Goal: Find specific fact: Find specific fact

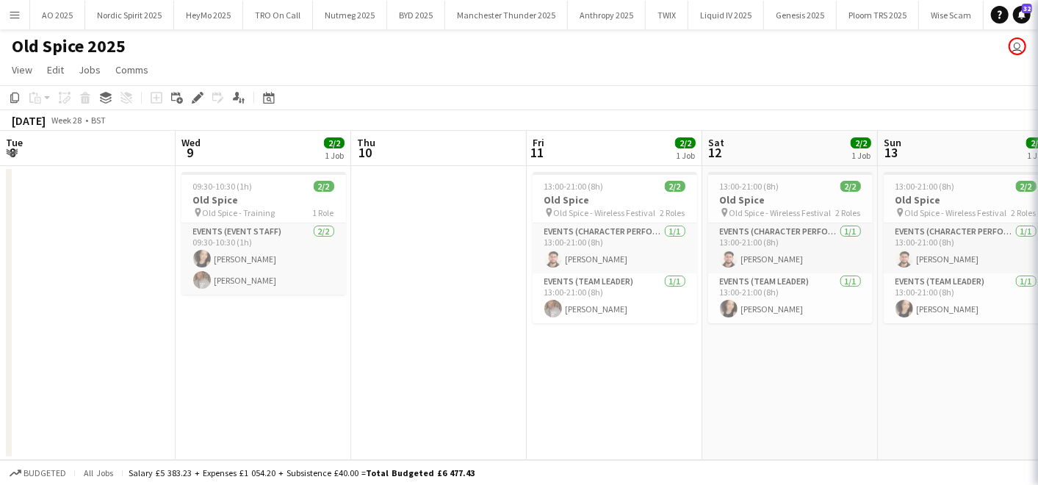
scroll to position [0, 486]
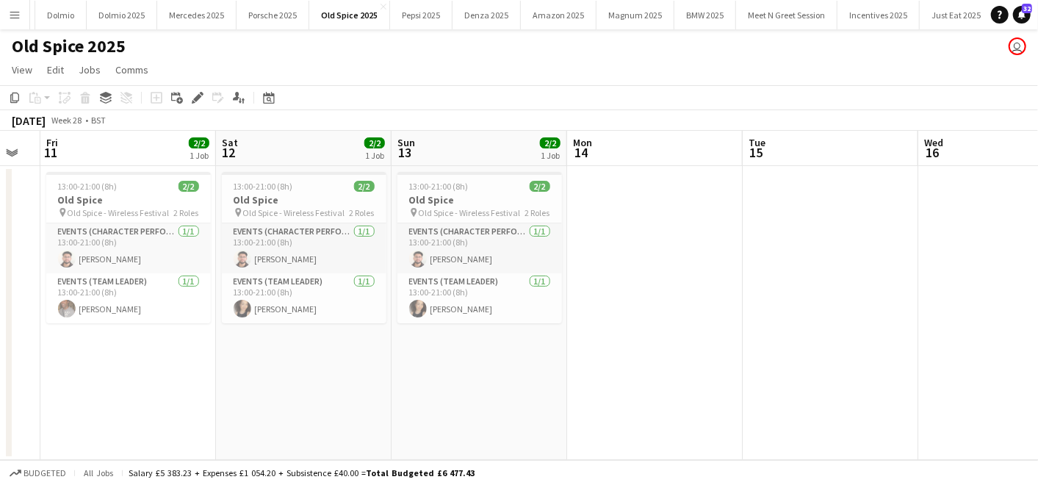
click at [21, 11] on button "Menu" at bounding box center [14, 14] width 29 height 29
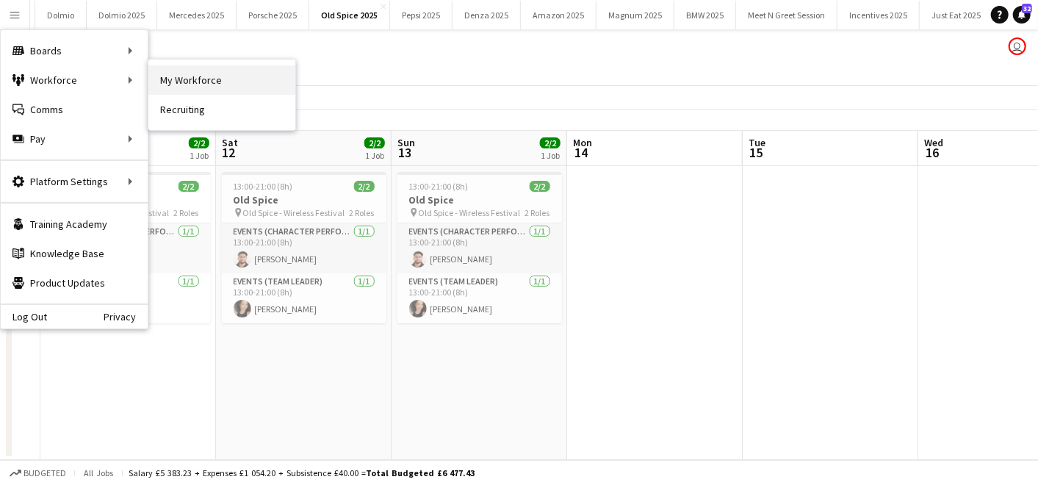
click at [187, 70] on link "My Workforce" at bounding box center [221, 79] width 147 height 29
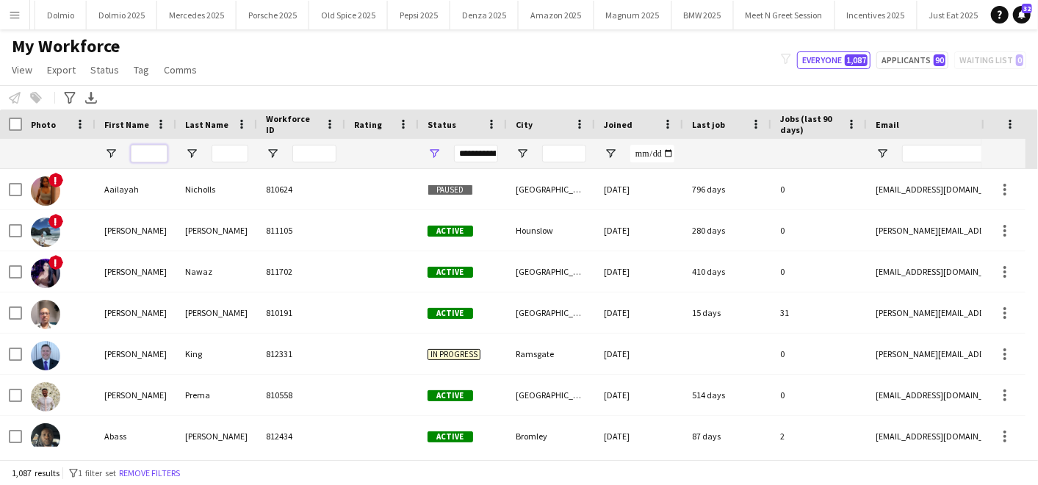
click at [138, 154] on input "First Name Filter Input" at bounding box center [149, 154] width 37 height 18
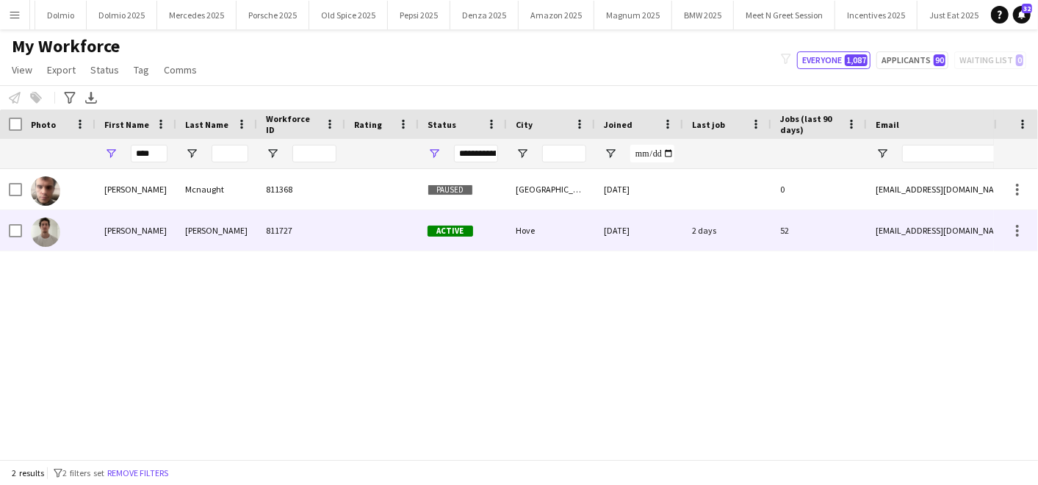
click at [109, 233] on div "[PERSON_NAME]" at bounding box center [136, 230] width 81 height 40
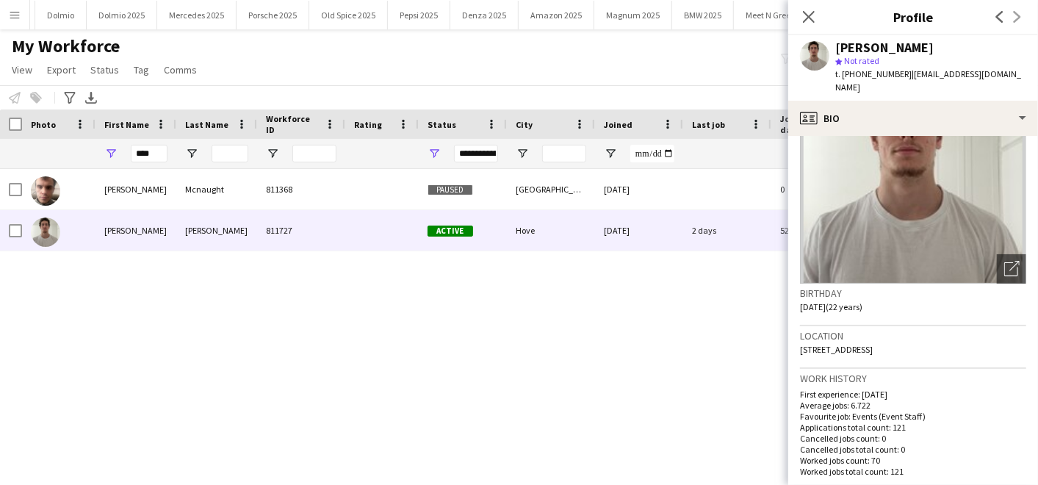
scroll to position [87, 0]
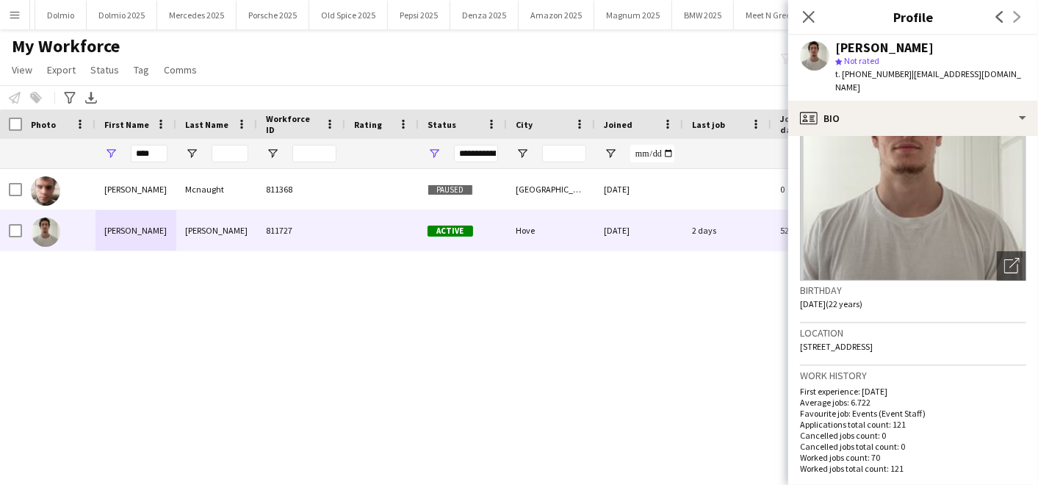
drag, startPoint x: 882, startPoint y: 331, endPoint x: 926, endPoint y: 335, distance: 44.2
click at [926, 335] on div "Location [STREET_ADDRESS]" at bounding box center [913, 344] width 226 height 43
copy span "N3 2WD"
drag, startPoint x: 124, startPoint y: 151, endPoint x: 85, endPoint y: 145, distance: 39.4
click at [85, 145] on div "****" at bounding box center [796, 153] width 1593 height 29
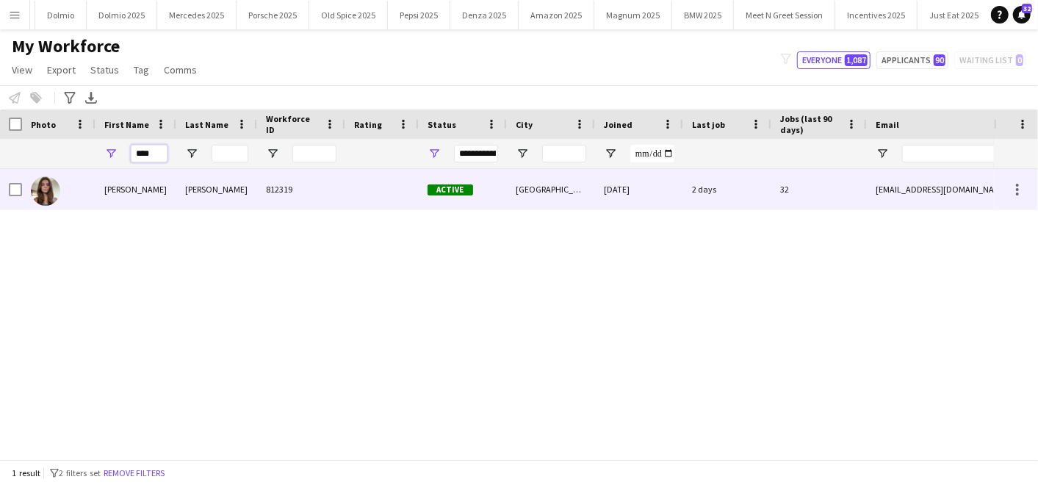
type input "****"
click at [105, 184] on div "[PERSON_NAME]" at bounding box center [136, 189] width 81 height 40
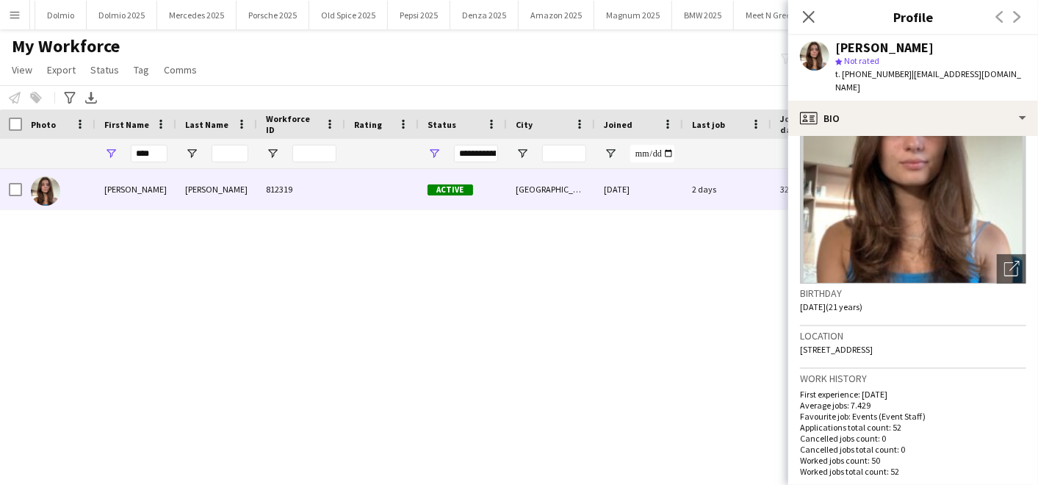
scroll to position [86, 0]
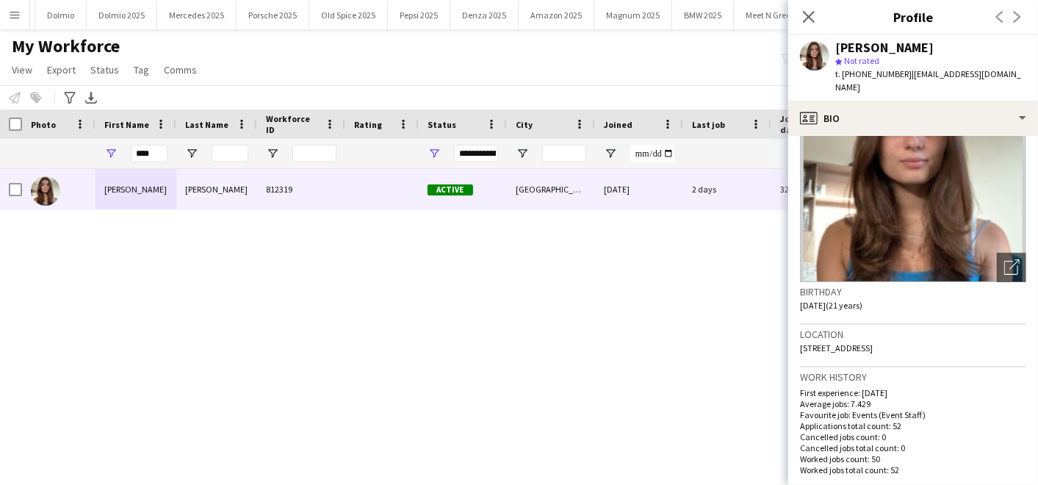
drag, startPoint x: 896, startPoint y: 334, endPoint x: 941, endPoint y: 342, distance: 45.4
click at [941, 342] on div "Location [STREET_ADDRESS]" at bounding box center [913, 346] width 226 height 43
copy span "BN2 4FB"
